Goal: Transaction & Acquisition: Book appointment/travel/reservation

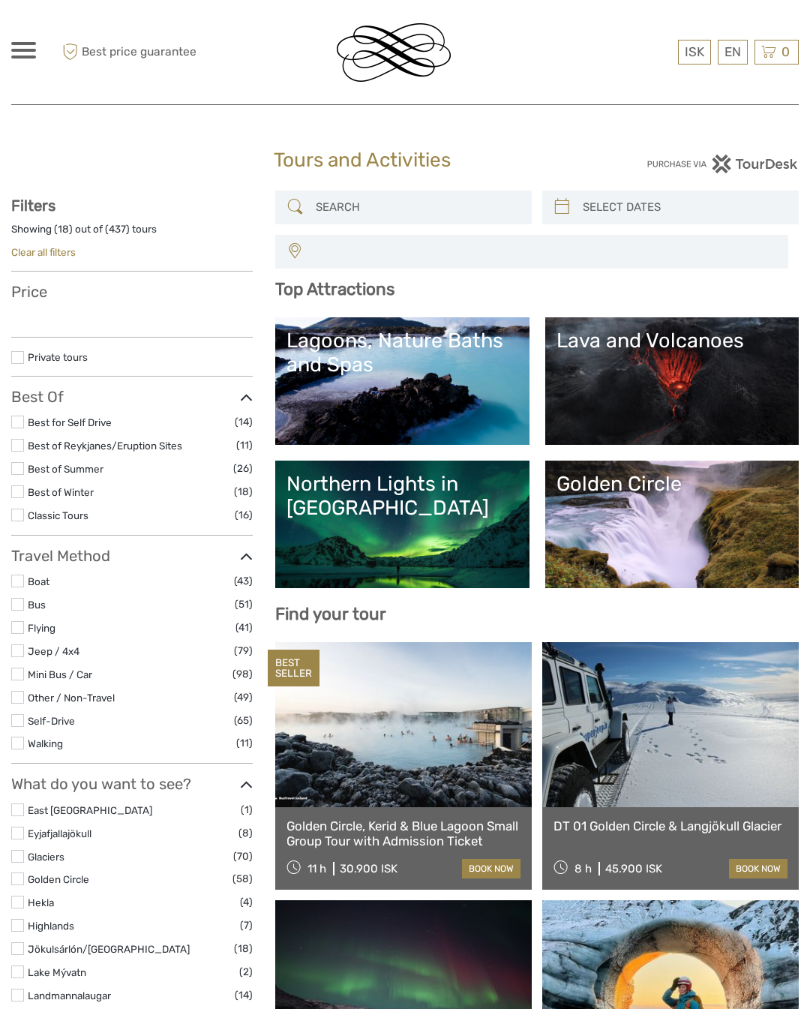
select select
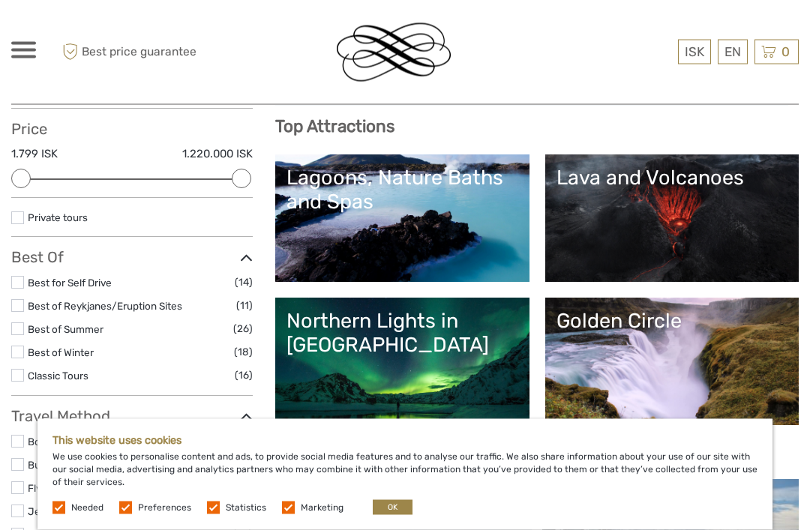
scroll to position [174, 0]
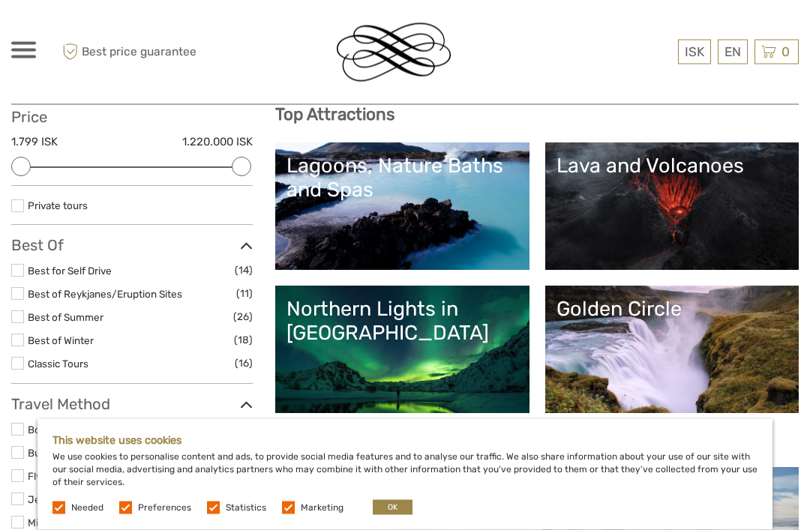
click at [726, 209] on link "Lava and Volcanoes" at bounding box center [672, 207] width 231 height 105
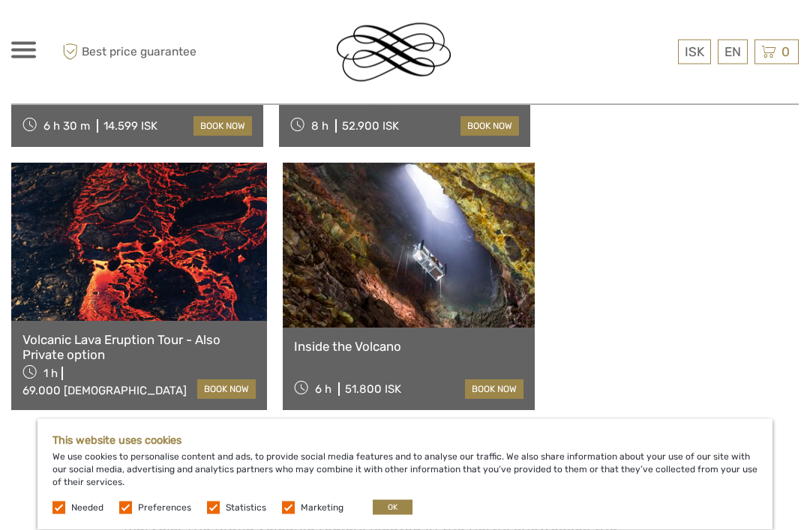
scroll to position [1375, 0]
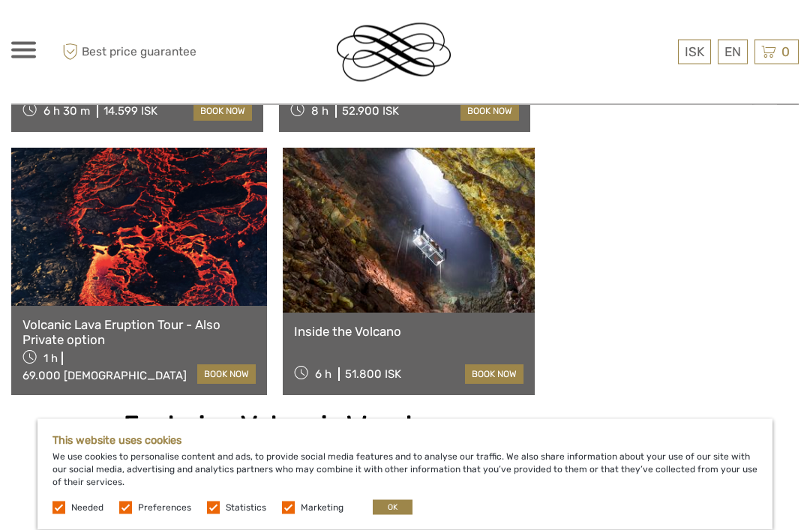
click at [283, 158] on link at bounding box center [409, 231] width 252 height 165
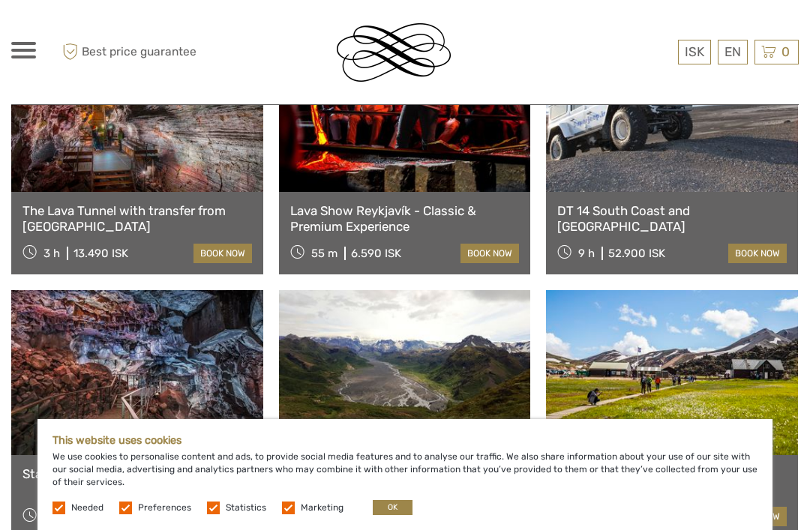
scroll to position [706, 0]
click at [60, 204] on link "The Lava Tunnel with transfer from [GEOGRAPHIC_DATA]" at bounding box center [138, 219] width 230 height 31
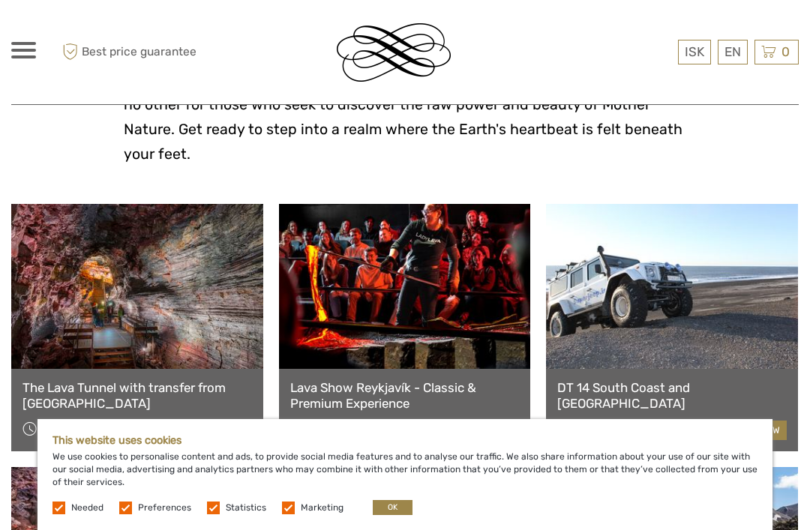
scroll to position [527, 0]
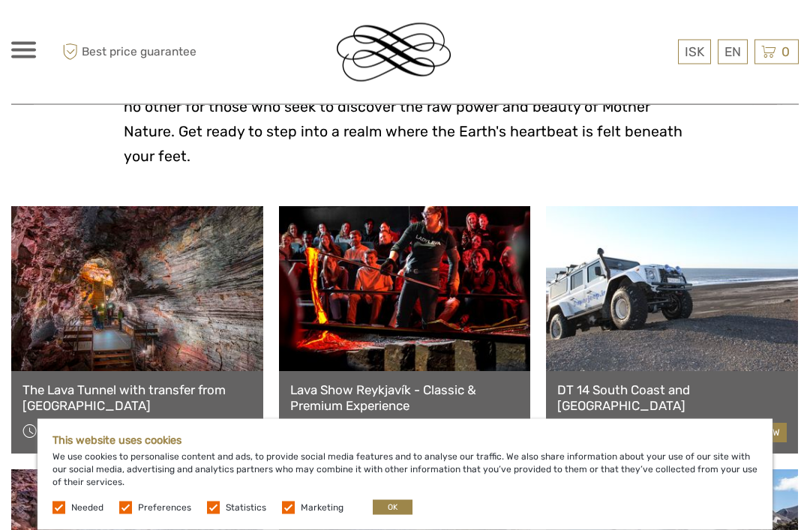
click at [420, 263] on link at bounding box center [405, 289] width 252 height 165
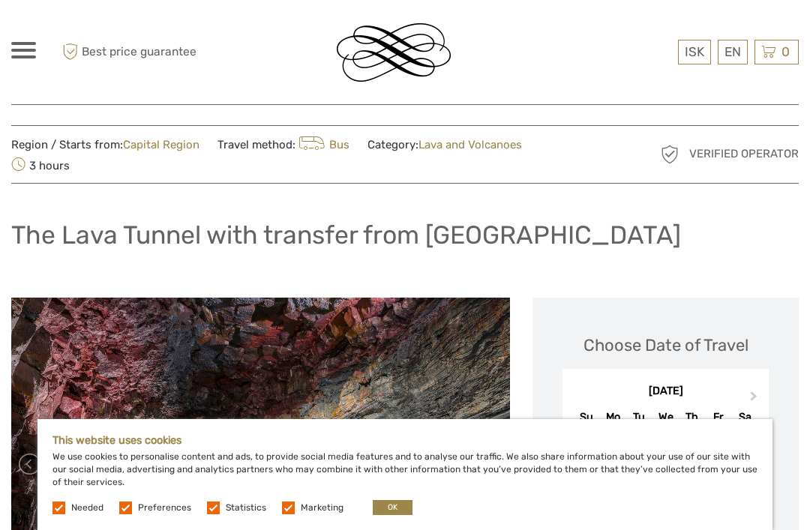
scroll to position [15, 0]
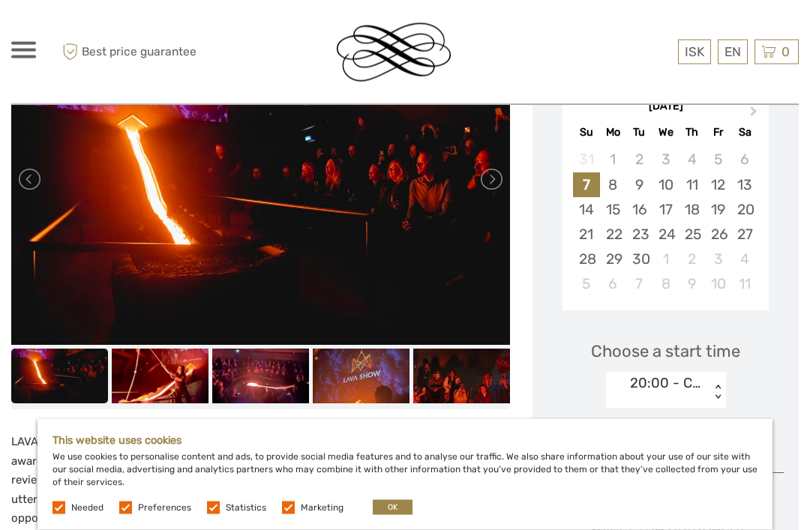
scroll to position [279, 0]
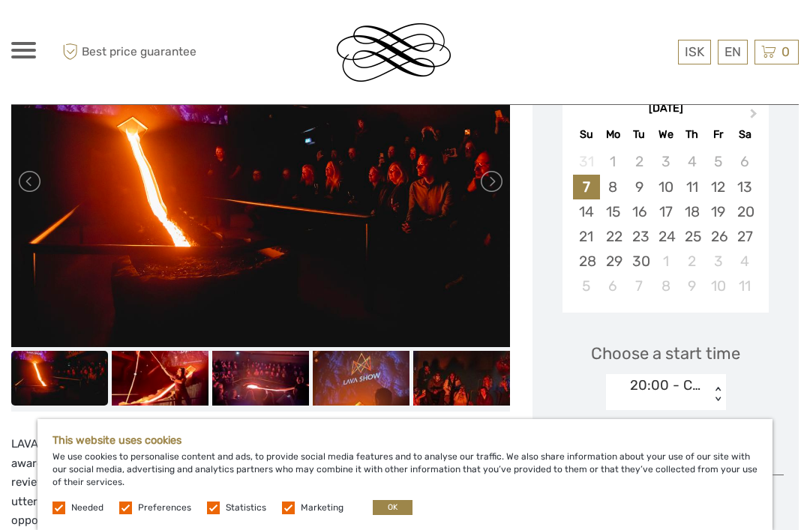
click at [483, 182] on link at bounding box center [491, 182] width 24 height 24
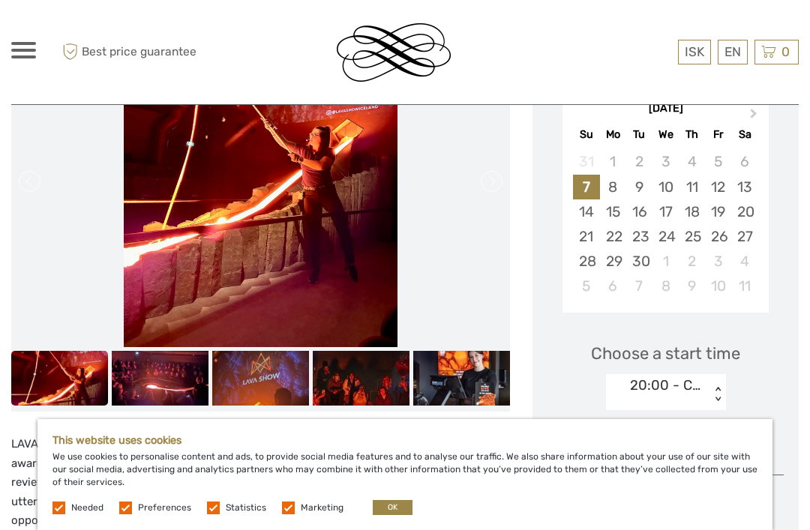
click at [495, 182] on link at bounding box center [491, 182] width 24 height 24
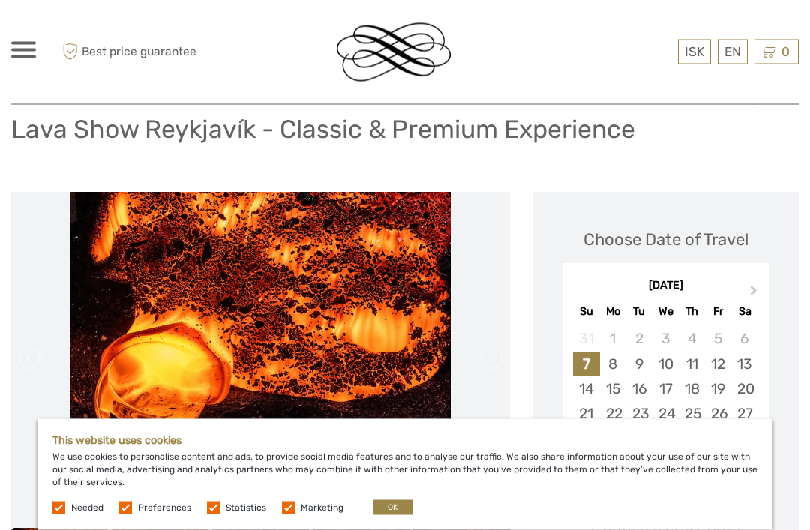
scroll to position [0, 0]
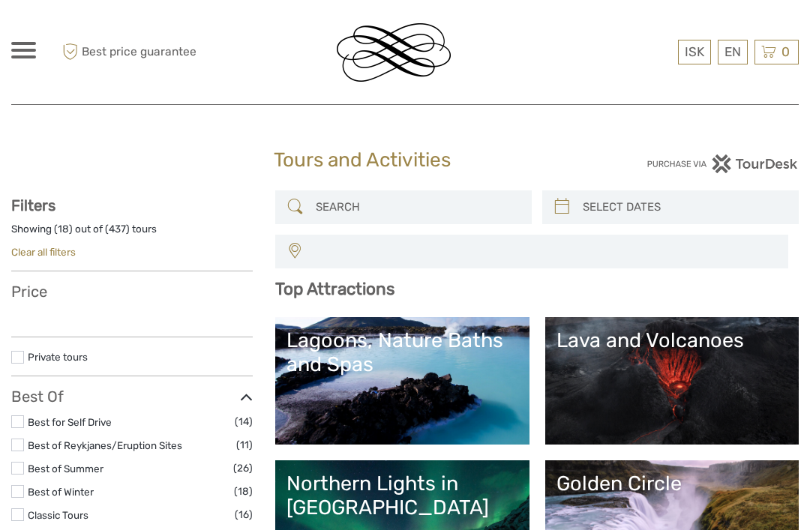
select select
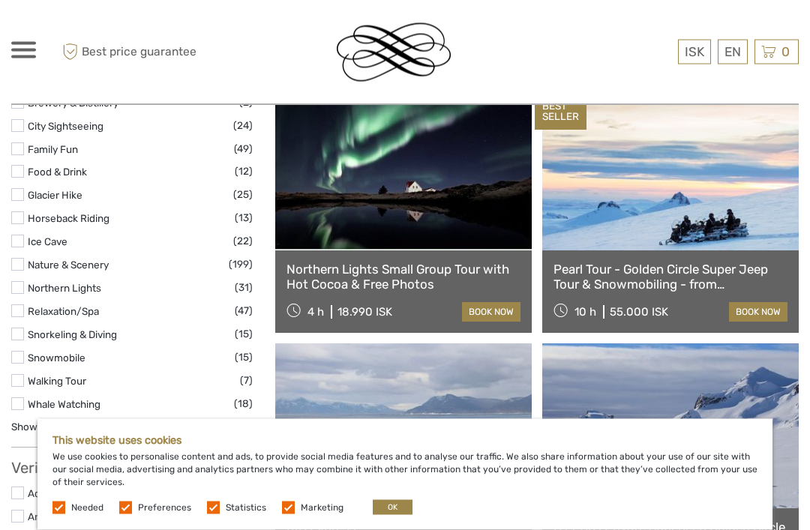
scroll to position [1343, 0]
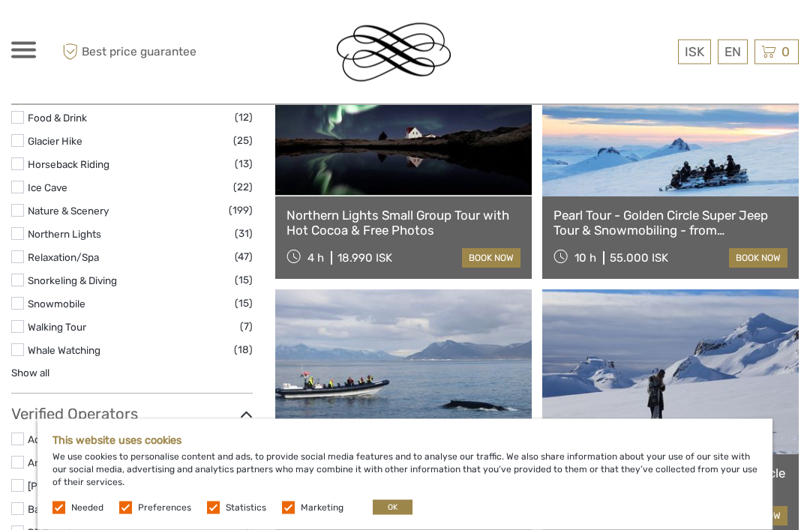
click at [17, 344] on label at bounding box center [17, 350] width 13 height 13
click at [0, 0] on input "checkbox" at bounding box center [0, 0] width 0 height 0
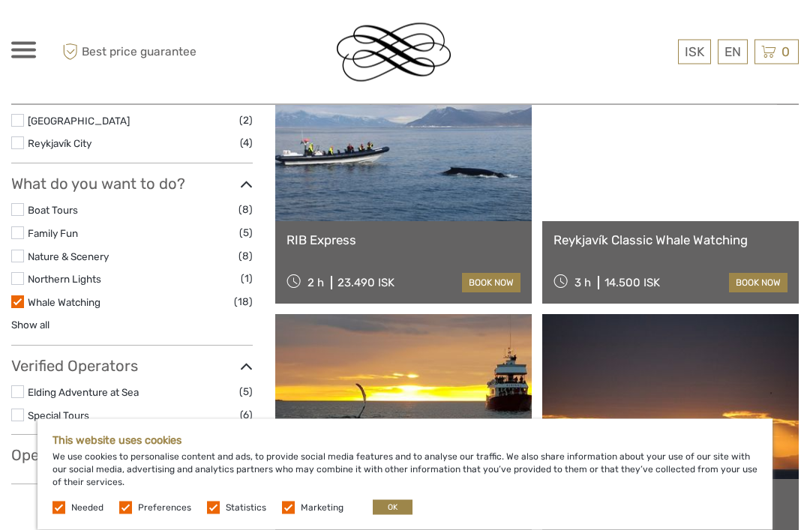
scroll to position [476, 0]
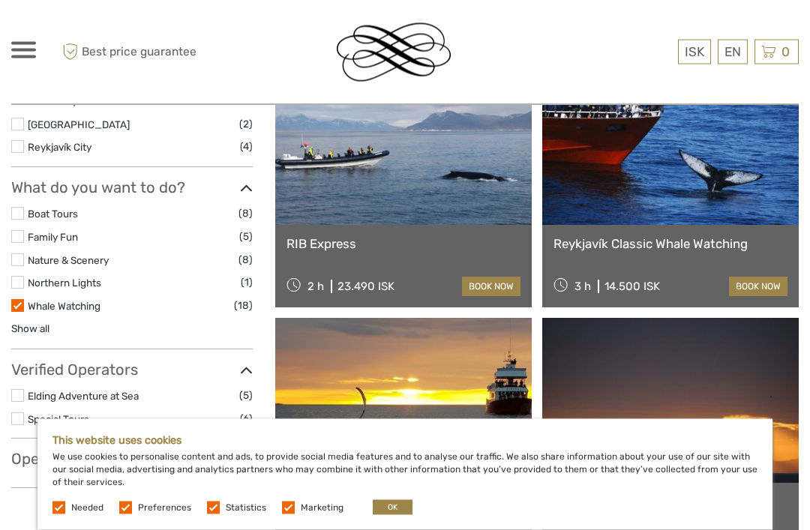
click at [323, 248] on link "RIB Express" at bounding box center [404, 244] width 234 height 15
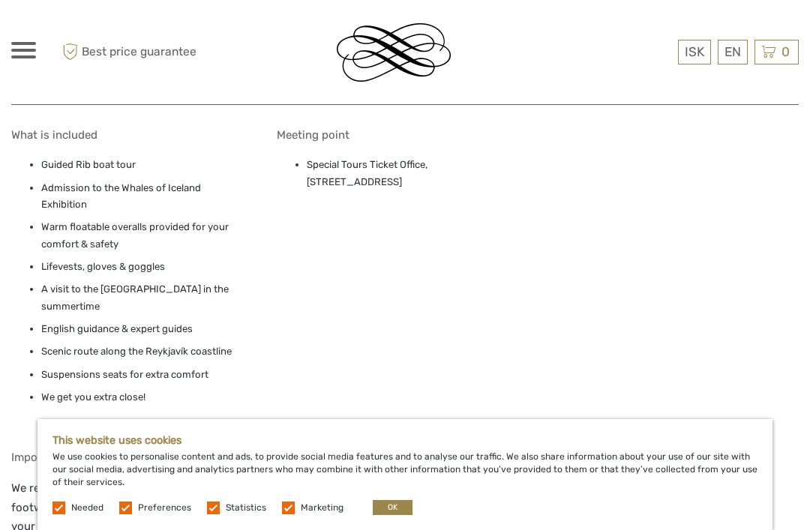
scroll to position [1361, 0]
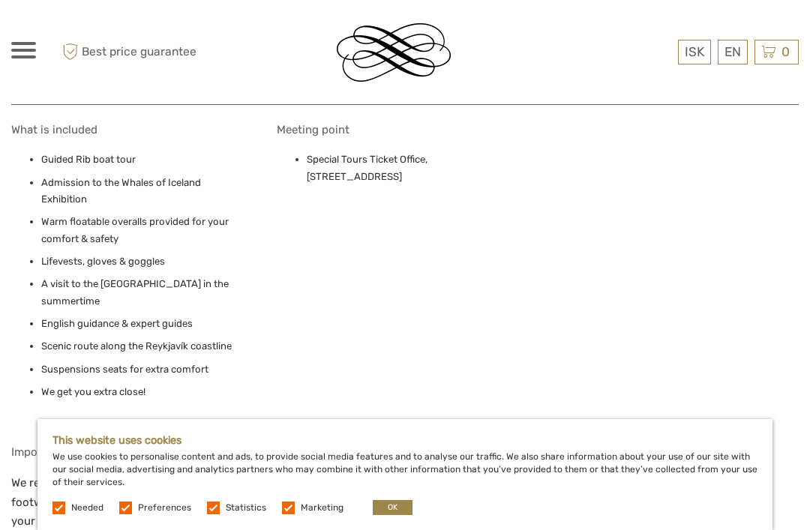
click at [23, 300] on ul "Guided Rib boat tour Admission to the Whales of Iceland Exhibition Warm floatab…" at bounding box center [128, 285] width 234 height 266
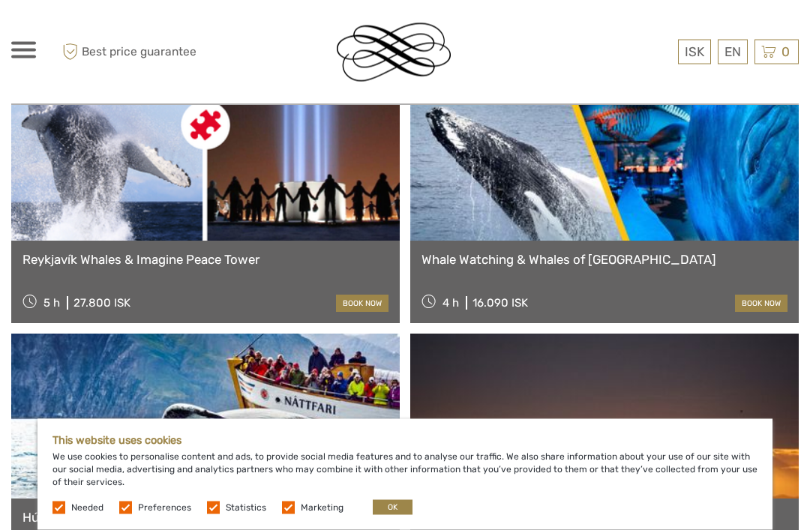
scroll to position [2084, 0]
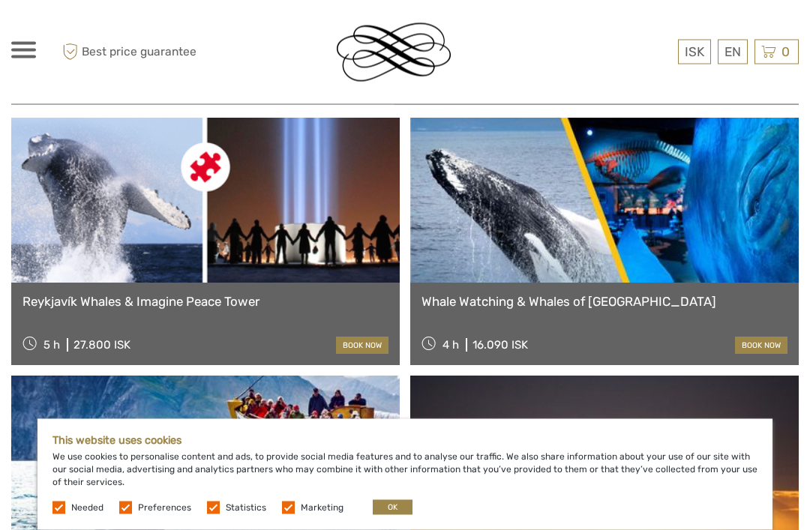
click at [44, 295] on link "Reykjavík Whales & Imagine Peace Tower" at bounding box center [206, 302] width 366 height 15
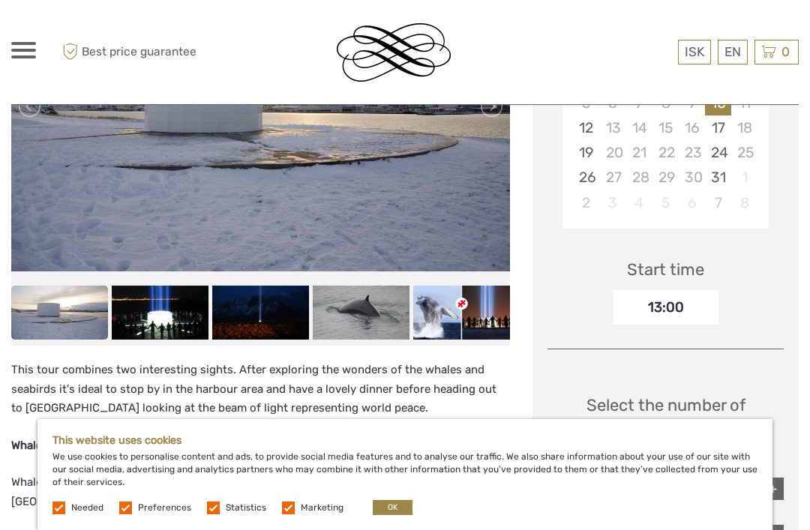
scroll to position [365, 0]
